Goal: Use online tool/utility: Utilize a website feature to perform a specific function

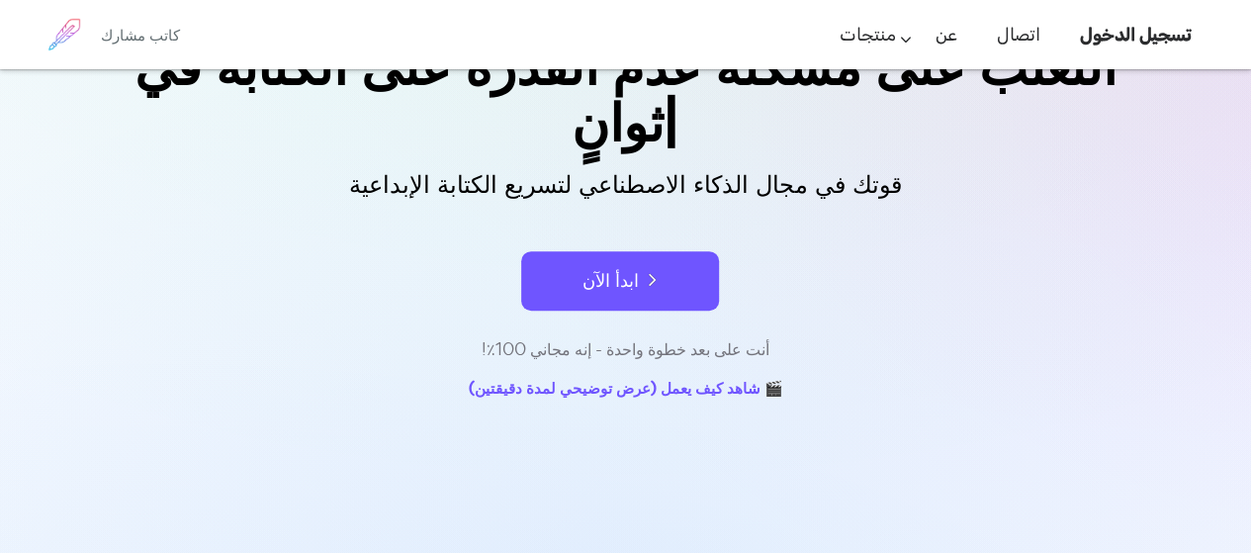
scroll to position [216, 0]
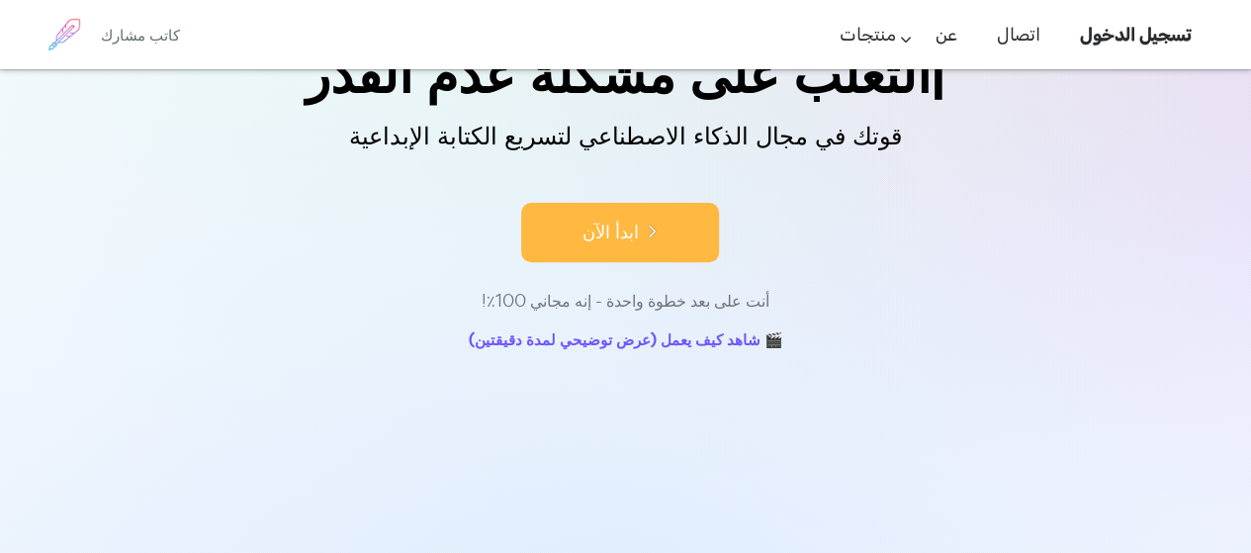
click at [637, 217] on button "ابدأ الآن" at bounding box center [620, 232] width 198 height 59
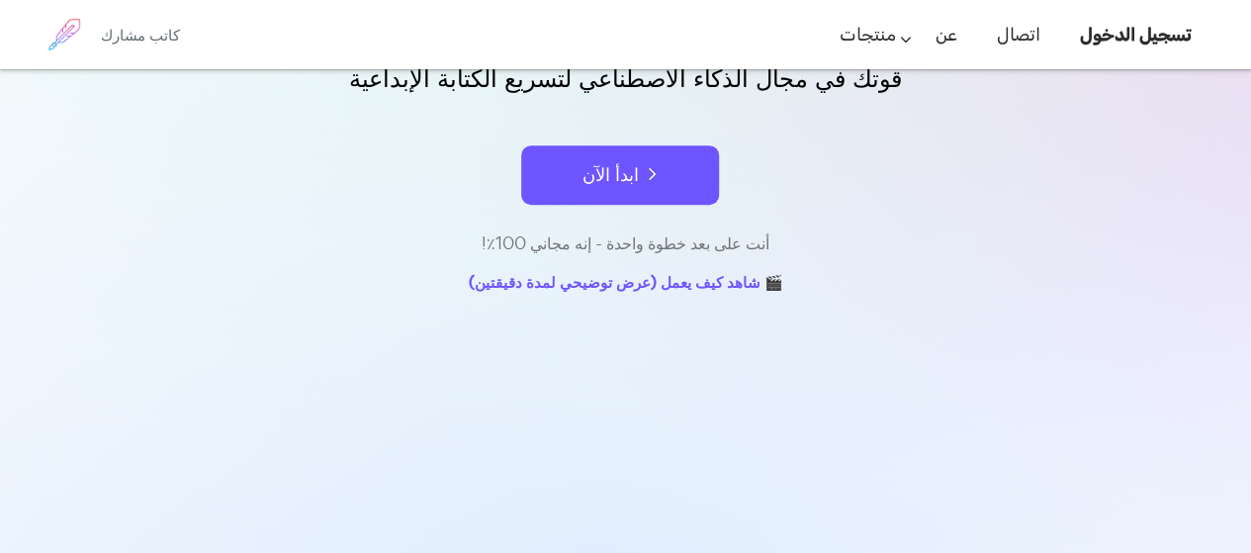
scroll to position [330, 0]
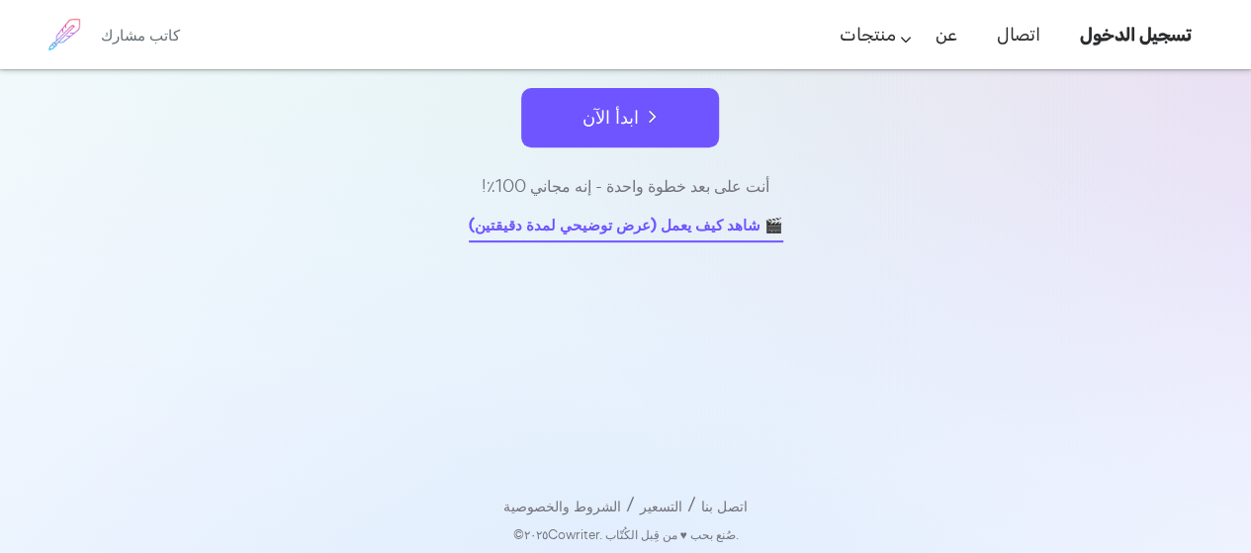
click at [559, 220] on font "🎬 شاهد كيف يعمل (عرض توضيحي لمدة دقيقتين)" at bounding box center [626, 225] width 315 height 23
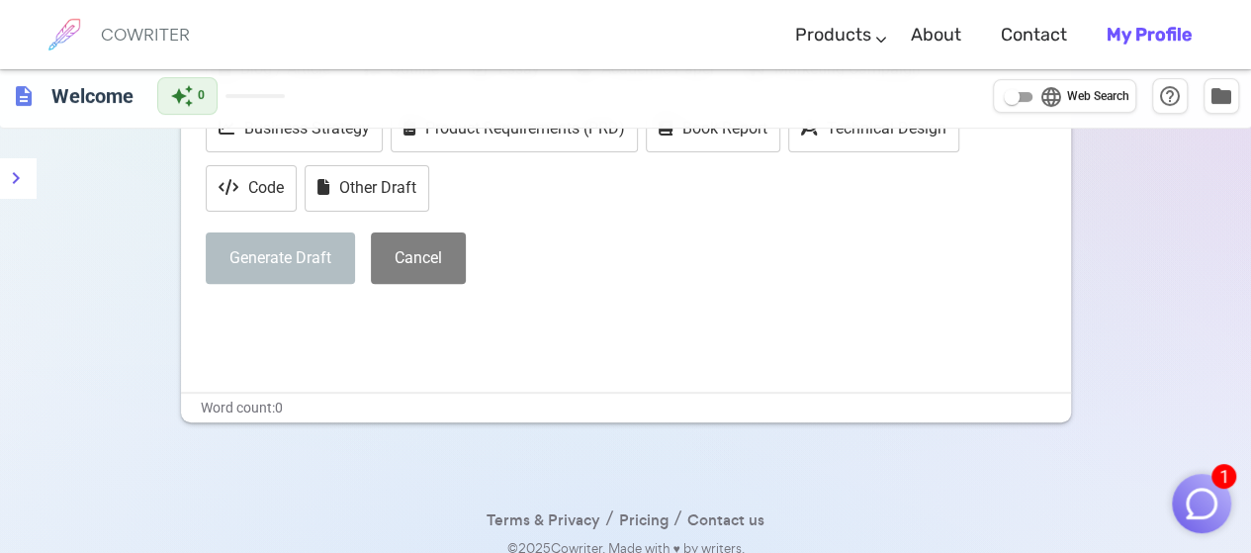
scroll to position [248, 0]
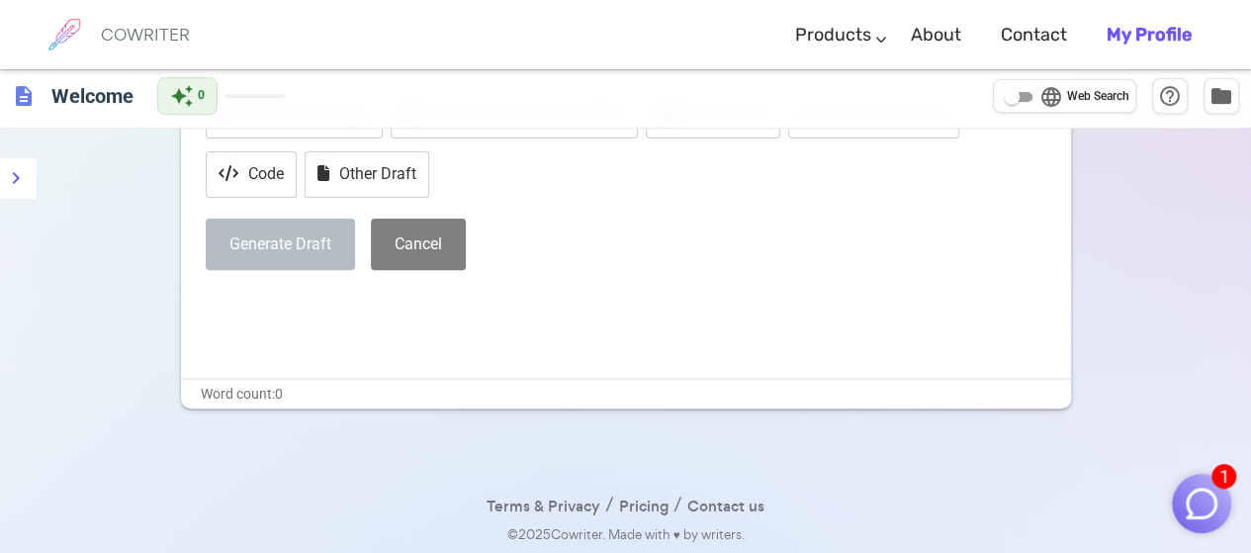
click at [526, 319] on div "× Start with a draft Blog / Article Outline Essay Academic Paper Marketing Camp…" at bounding box center [626, 180] width 890 height 396
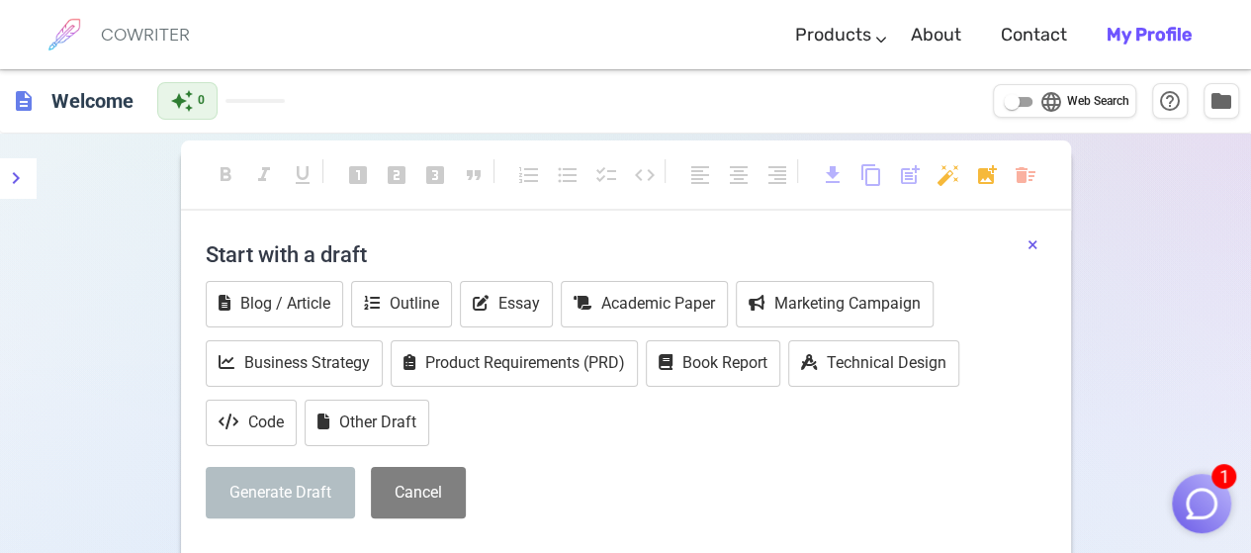
click at [1037, 238] on button "×" at bounding box center [1033, 244] width 11 height 29
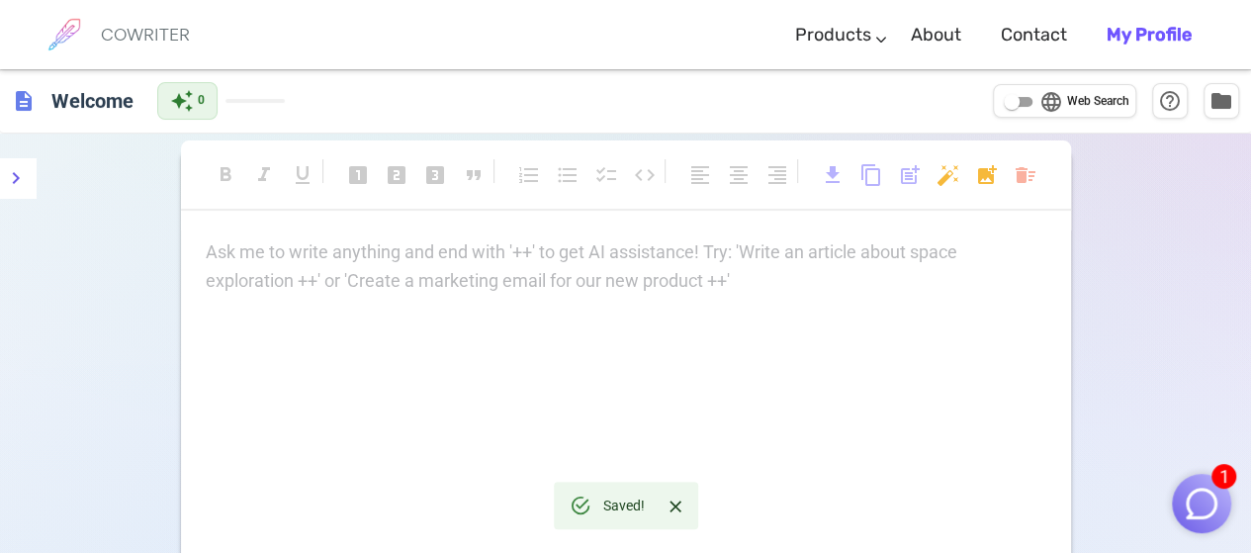
click at [510, 252] on p "Ask me to write anything and end with '++' to get AI assistance! Try: 'Write an…" at bounding box center [626, 252] width 841 height 29
click at [635, 278] on div "Ask me to write anything and end with '++' to get AI assistance! Try: 'Write an…" at bounding box center [626, 266] width 841 height 57
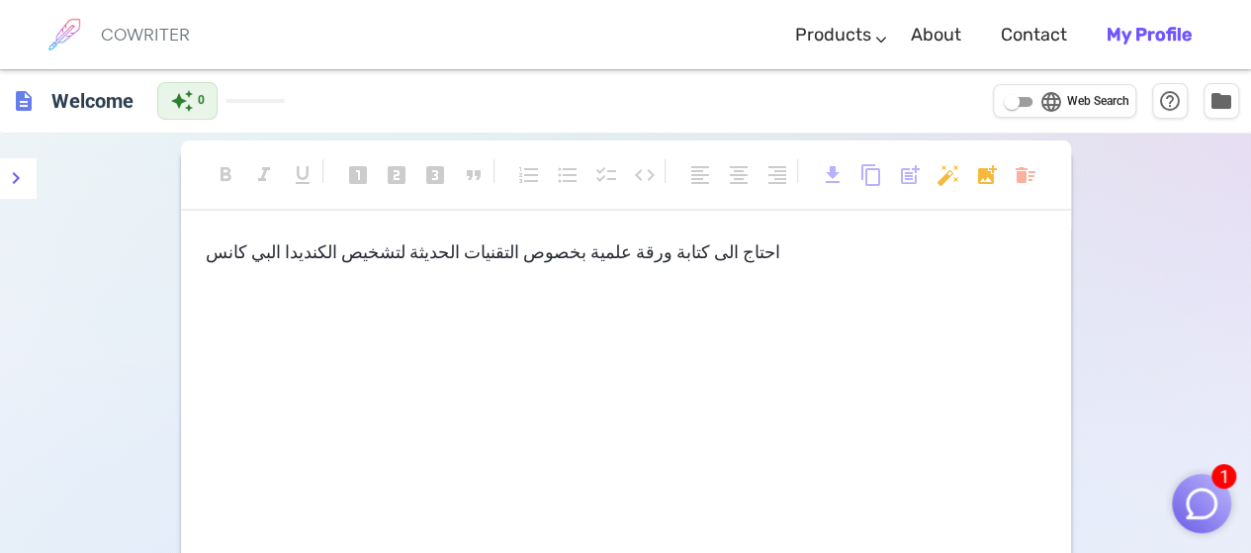
click at [772, 391] on div "احتاج الى كتابة ورقة علمية بخصوص التقنيات الحديثة لتشخيص الكنديدا البي كانس ﻿" at bounding box center [626, 436] width 890 height 396
click at [357, 390] on div "احتاج الى كتابة ورقة علمية بخصوص التقنيات الحديثة لتشخيص الكنديدا البي كانس ﻿" at bounding box center [626, 436] width 890 height 396
click at [64, 39] on img at bounding box center [64, 34] width 49 height 49
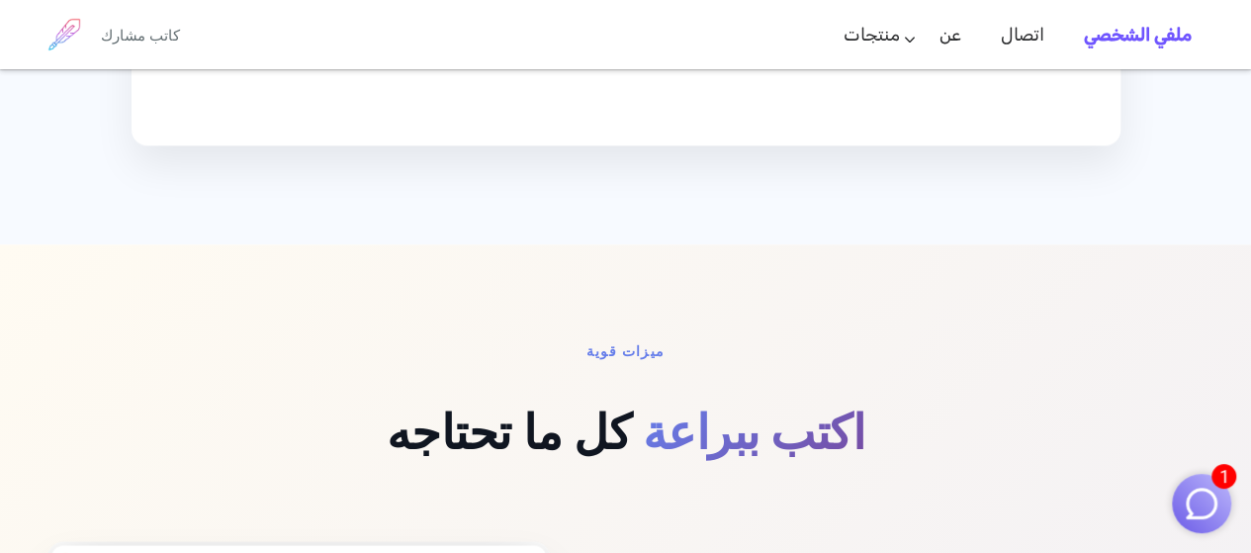
scroll to position [1517, 0]
